Goal: Check status

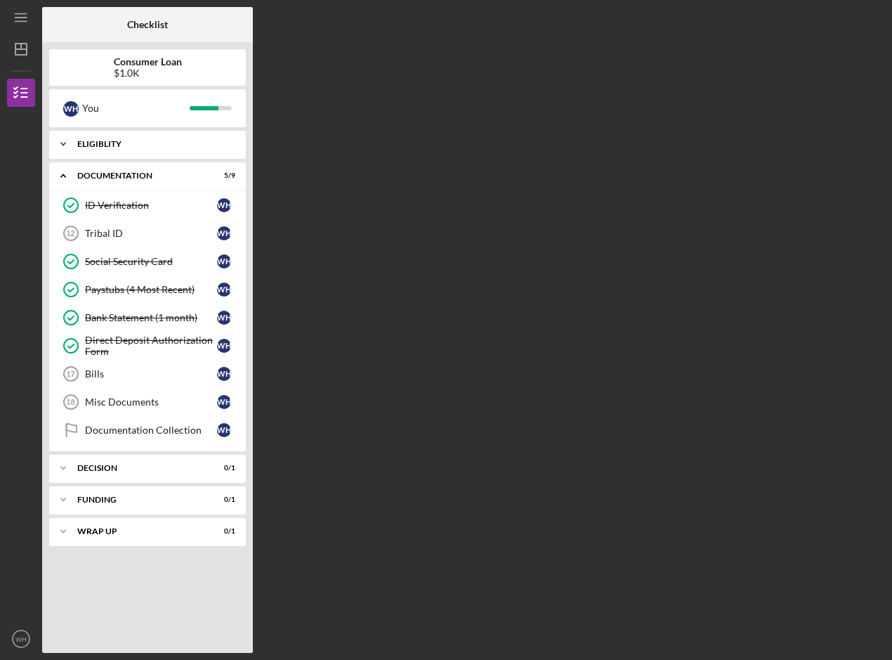
click at [102, 144] on div "Eligiblity" at bounding box center [152, 144] width 151 height 8
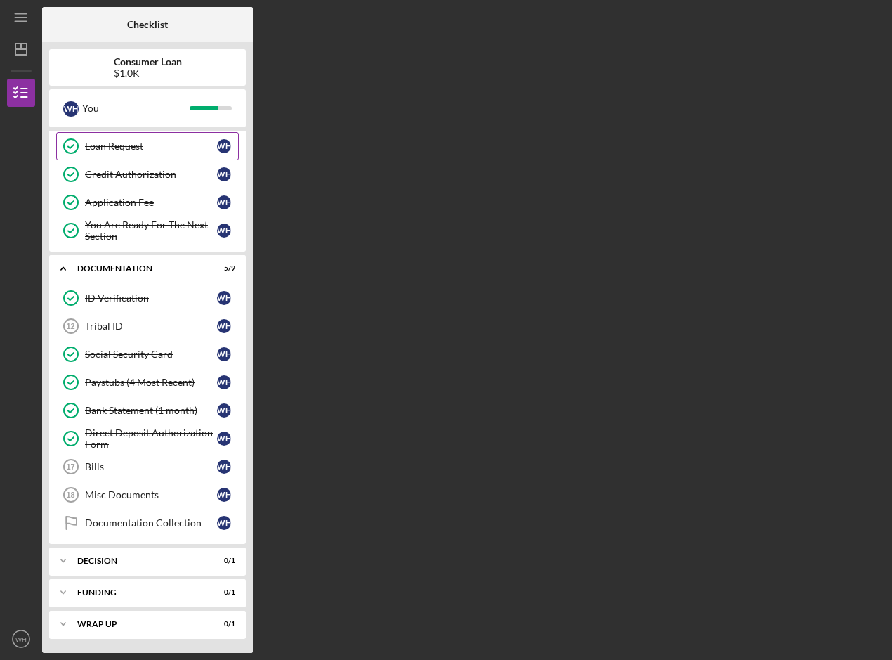
scroll to position [196, 0]
